Goal: Task Accomplishment & Management: Manage account settings

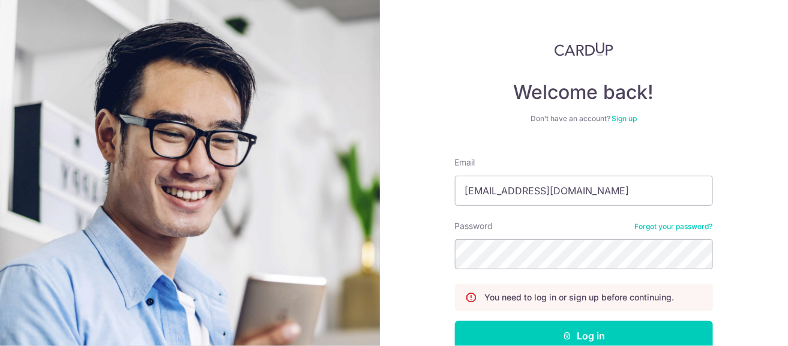
click at [422, 283] on div "Welcome back! Don’t have an account? Sign up Email mabelnsw@gmail.com Password …" at bounding box center [584, 173] width 409 height 346
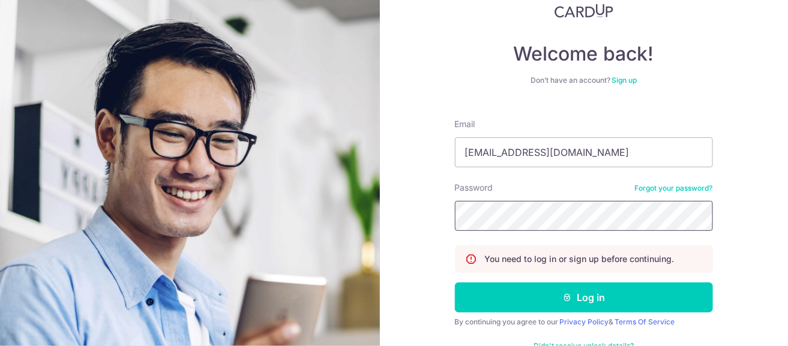
scroll to position [71, 0]
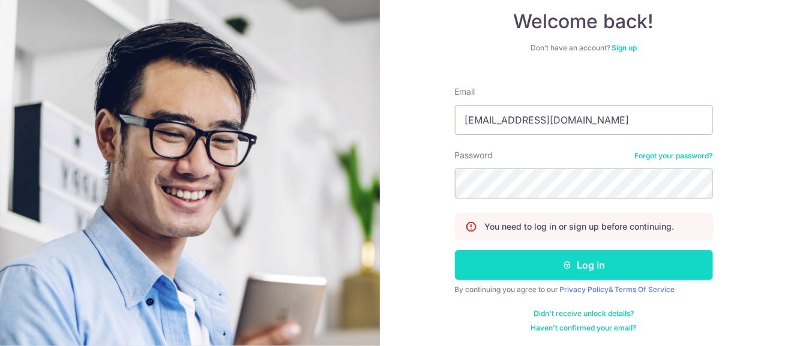
click at [572, 257] on button "Log in" at bounding box center [584, 265] width 258 height 30
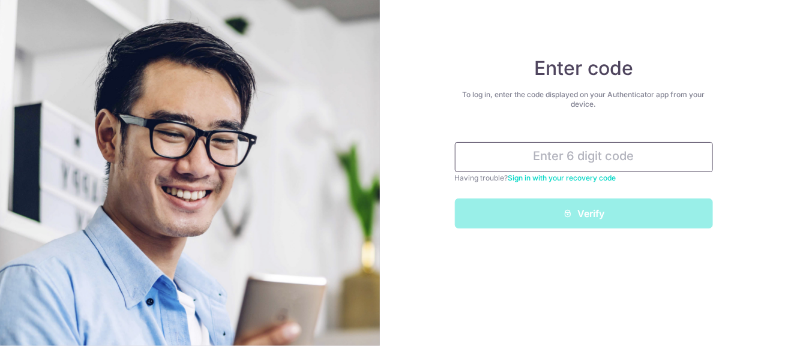
click at [594, 163] on input "text" at bounding box center [584, 157] width 258 height 30
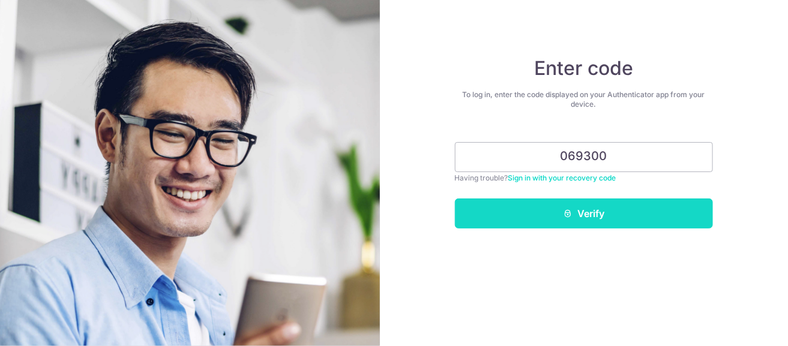
type input "069300"
click at [616, 218] on button "Verify" at bounding box center [584, 214] width 258 height 30
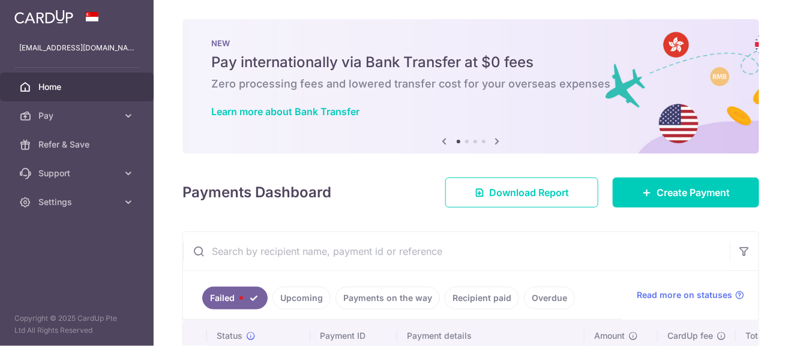
scroll to position [111, 0]
